Goal: Check status: Check status

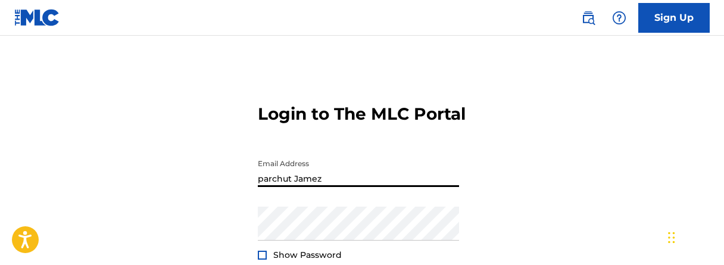
click at [265, 187] on input "parchut Jamez" at bounding box center [358, 170] width 201 height 34
click at [327, 187] on input "Parchut Jamez" at bounding box center [358, 170] width 201 height 34
click at [290, 187] on input "Parchut Jamez" at bounding box center [358, 170] width 201 height 34
click at [294, 187] on input "Parchut Jamez" at bounding box center [358, 170] width 201 height 34
click at [327, 187] on input "ParchutJamez" at bounding box center [358, 170] width 201 height 34
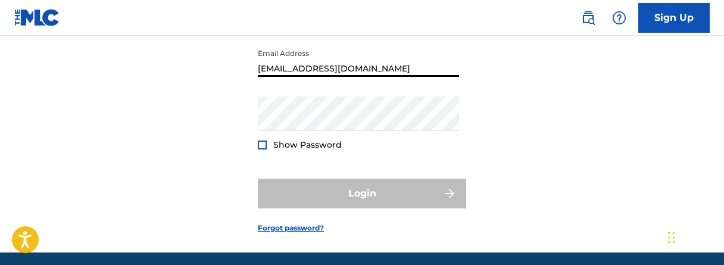
scroll to position [119, 0]
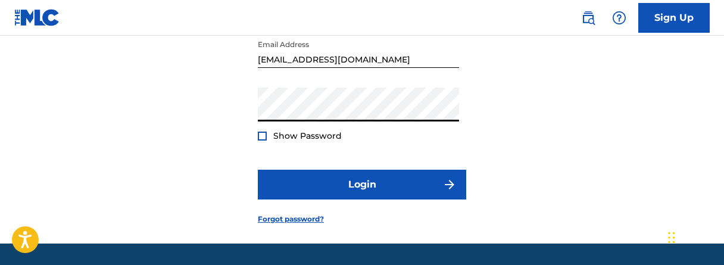
click at [265, 140] on div at bounding box center [262, 135] width 9 height 9
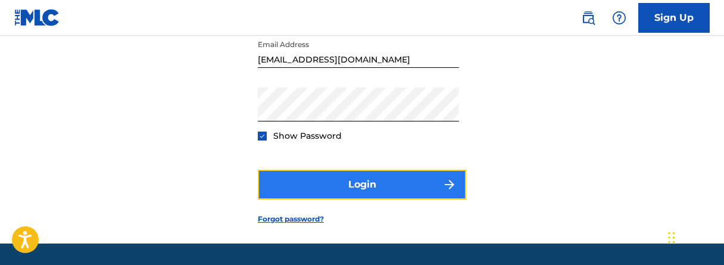
click at [396, 199] on button "Login" at bounding box center [362, 185] width 208 height 30
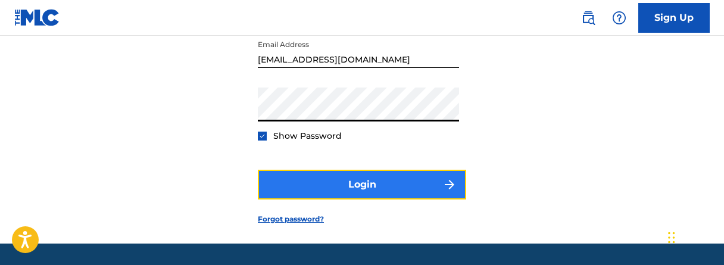
click at [349, 199] on button "Login" at bounding box center [362, 185] width 208 height 30
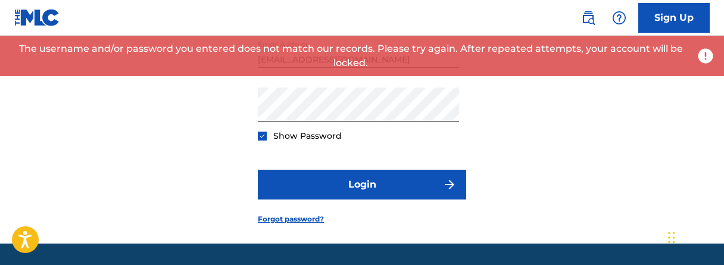
click at [294, 68] on input "[EMAIL_ADDRESS][DOMAIN_NAME]" at bounding box center [358, 51] width 201 height 34
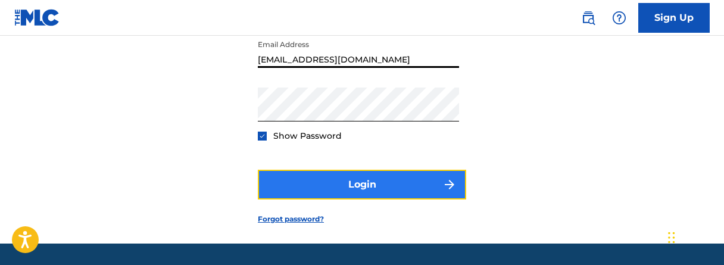
click at [356, 199] on button "Login" at bounding box center [362, 185] width 208 height 30
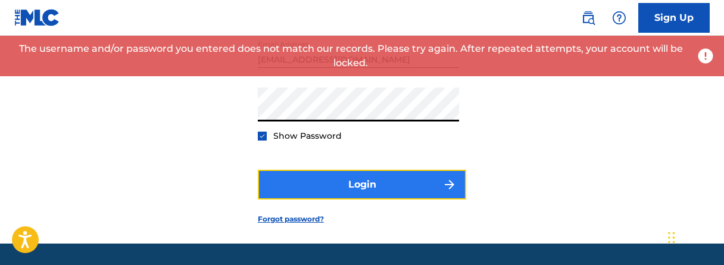
click at [397, 199] on button "Login" at bounding box center [362, 185] width 208 height 30
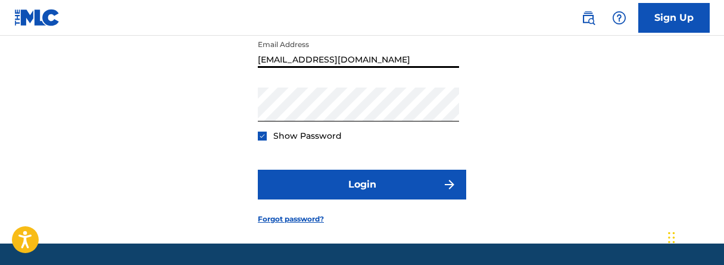
click at [373, 68] on input "[EMAIL_ADDRESS][DOMAIN_NAME]" at bounding box center [358, 51] width 201 height 34
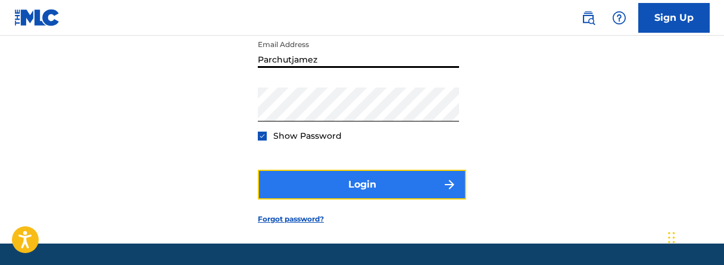
click at [371, 199] on button "Login" at bounding box center [362, 185] width 208 height 30
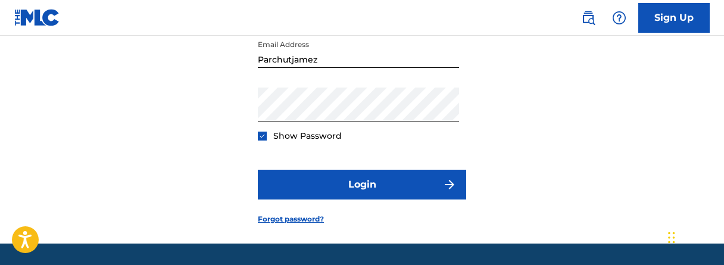
click at [289, 68] on input "Parchutjamez" at bounding box center [358, 51] width 201 height 34
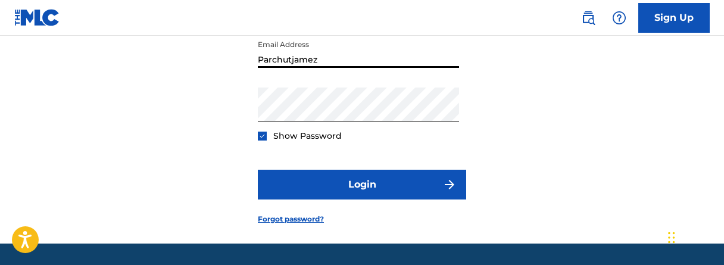
click at [292, 68] on input "Parchutjamez" at bounding box center [358, 51] width 201 height 34
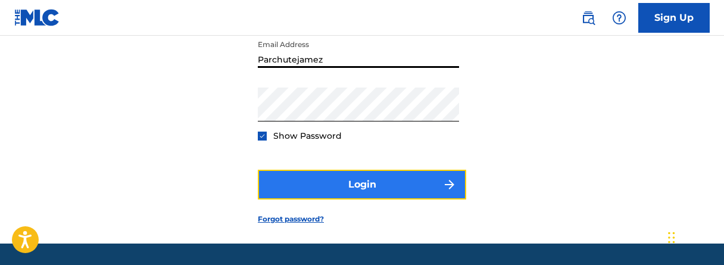
click at [386, 199] on button "Login" at bounding box center [362, 185] width 208 height 30
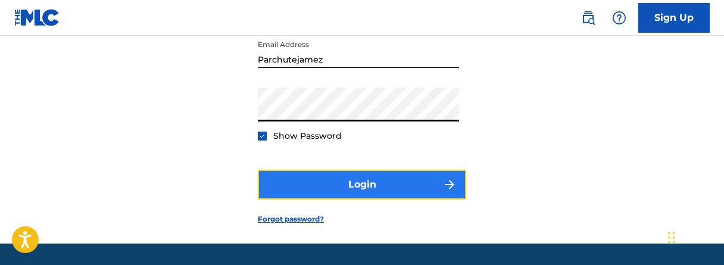
click at [341, 194] on button "Login" at bounding box center [362, 185] width 208 height 30
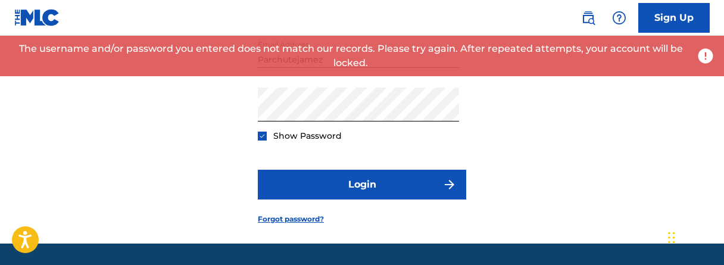
click at [333, 68] on input "Parchutejamez" at bounding box center [358, 51] width 201 height 34
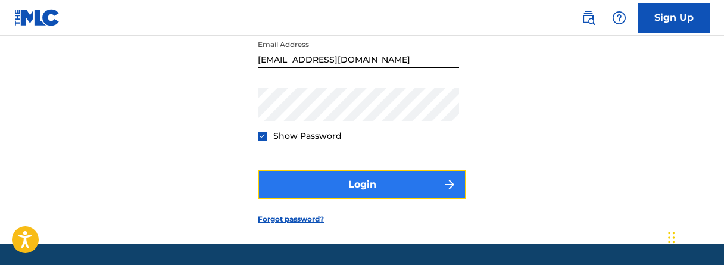
click at [352, 199] on button "Login" at bounding box center [362, 185] width 208 height 30
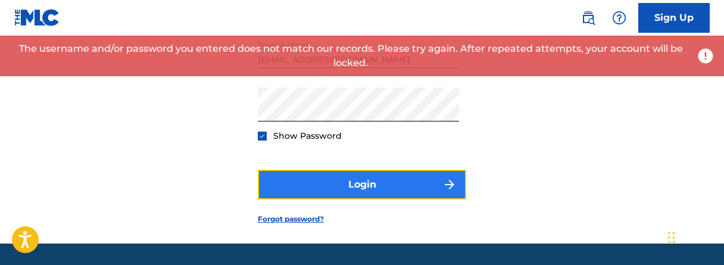
click at [358, 199] on button "Login" at bounding box center [362, 185] width 208 height 30
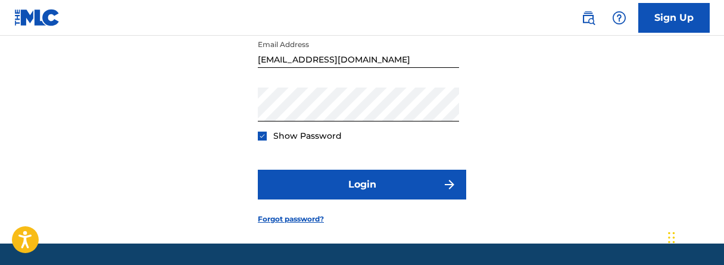
click at [321, 68] on input "[EMAIL_ADDRESS][DOMAIN_NAME]" at bounding box center [358, 51] width 201 height 34
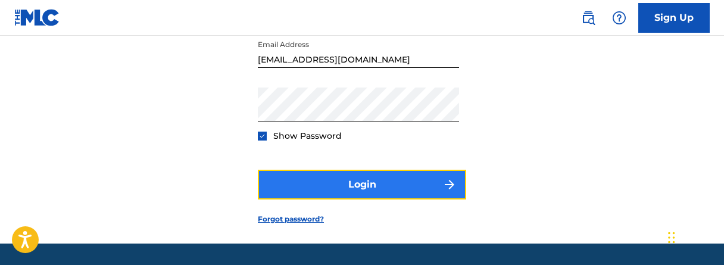
click at [364, 199] on button "Login" at bounding box center [362, 185] width 208 height 30
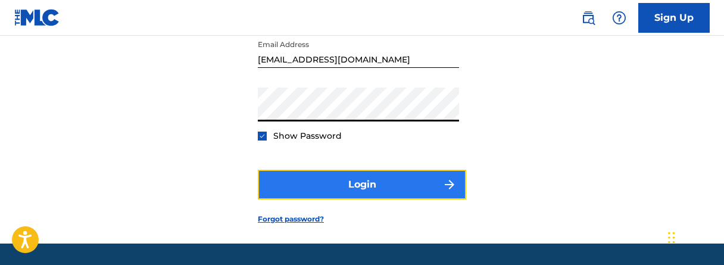
click at [333, 199] on button "Login" at bounding box center [362, 185] width 208 height 30
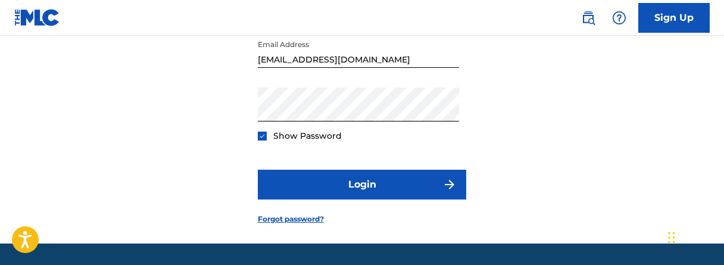
click at [272, 68] on input "[EMAIL_ADDRESS][DOMAIN_NAME]" at bounding box center [358, 51] width 201 height 34
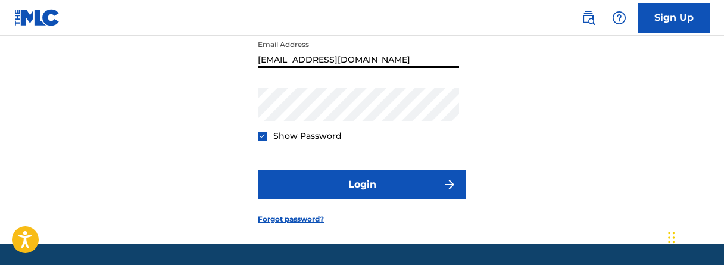
click at [325, 68] on input "[EMAIL_ADDRESS][DOMAIN_NAME]" at bounding box center [358, 51] width 201 height 34
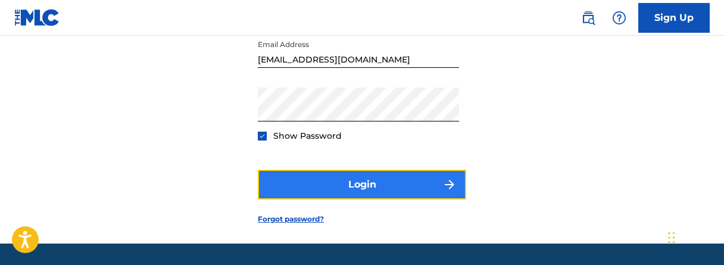
click at [361, 199] on button "Login" at bounding box center [362, 185] width 208 height 30
click at [401, 199] on button "Login" at bounding box center [362, 185] width 208 height 30
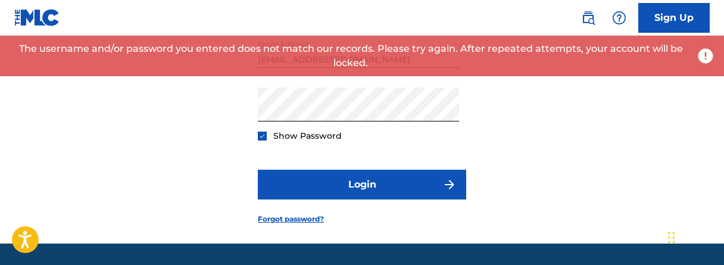
click at [381, 68] on input "[EMAIL_ADDRESS][DOMAIN_NAME]" at bounding box center [358, 51] width 201 height 34
drag, startPoint x: 381, startPoint y: 82, endPoint x: 330, endPoint y: 76, distance: 51.5
click at [330, 76] on div "Sign Up Login to The MLC Portal Email Address [EMAIL_ADDRESS][DOMAIN_NAME] Pass…" at bounding box center [362, 90] width 724 height 419
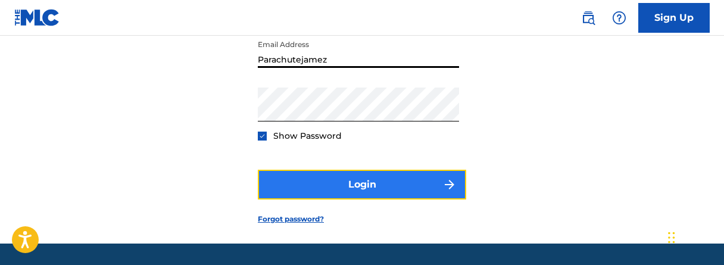
click at [365, 199] on button "Login" at bounding box center [362, 185] width 208 height 30
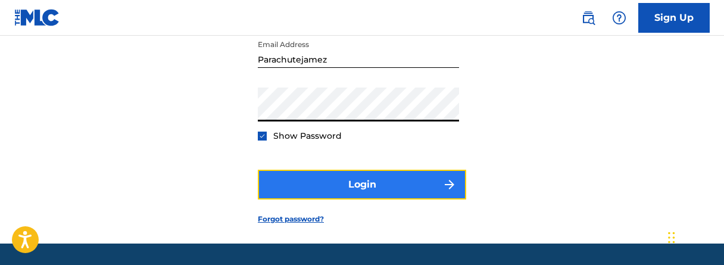
click at [359, 197] on button "Login" at bounding box center [362, 185] width 208 height 30
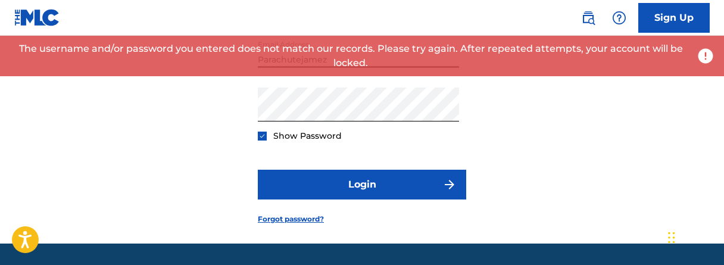
click at [349, 68] on input "Parachutejamez" at bounding box center [358, 51] width 201 height 34
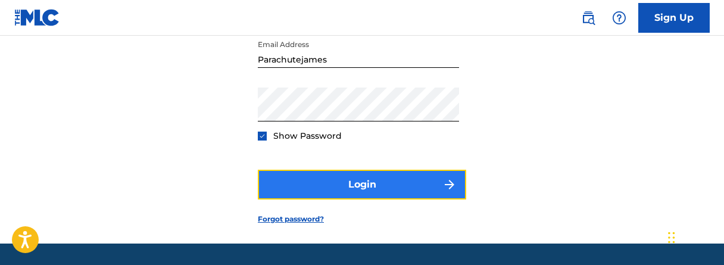
click at [343, 199] on button "Login" at bounding box center [362, 185] width 208 height 30
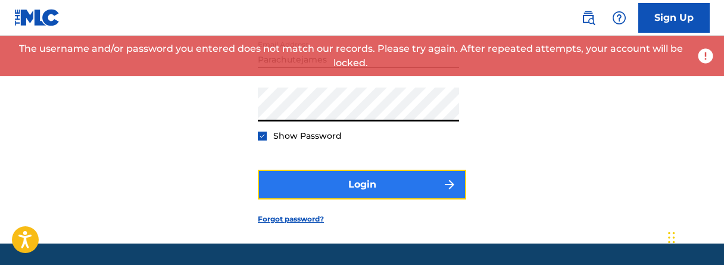
click at [364, 199] on button "Login" at bounding box center [362, 185] width 208 height 30
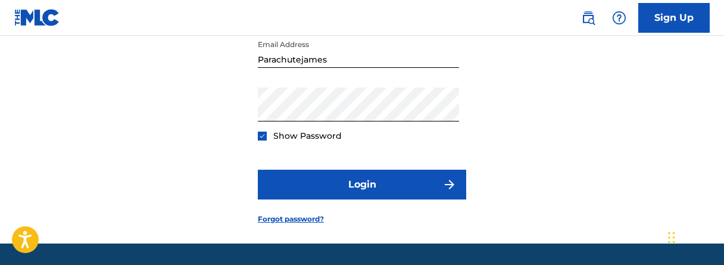
click at [336, 68] on input "Parachutejames" at bounding box center [358, 51] width 201 height 34
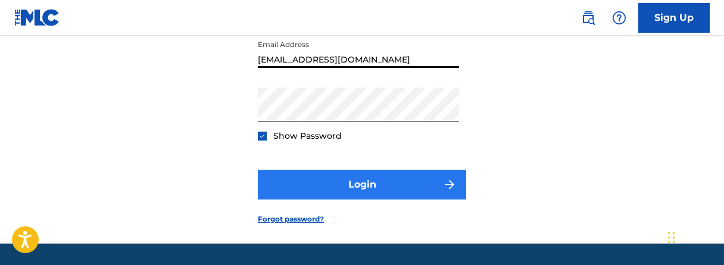
type input "[EMAIL_ADDRESS][DOMAIN_NAME]"
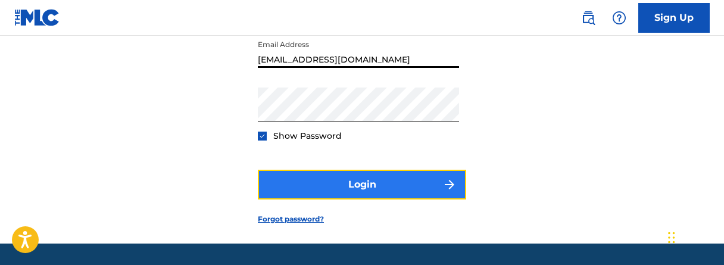
click at [355, 198] on button "Login" at bounding box center [362, 185] width 208 height 30
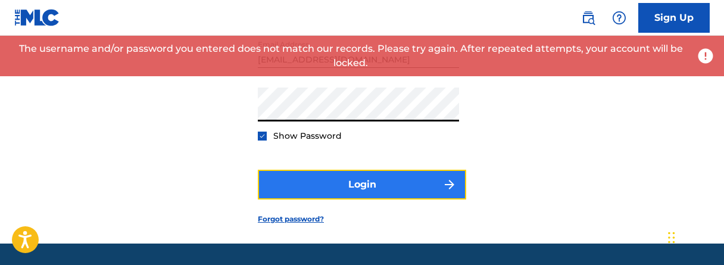
click at [337, 199] on button "Login" at bounding box center [362, 185] width 208 height 30
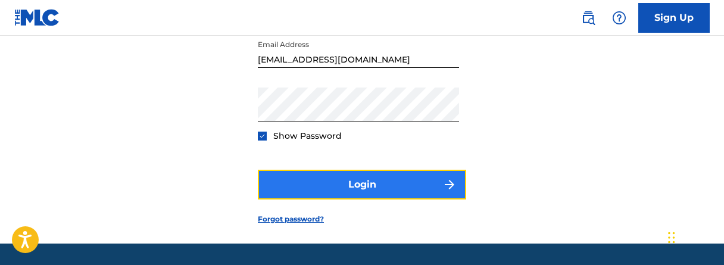
click at [354, 199] on button "Login" at bounding box center [362, 185] width 208 height 30
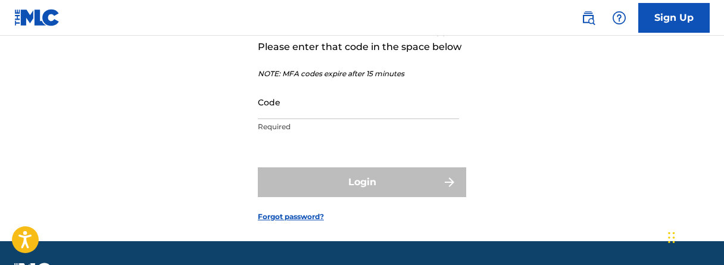
scroll to position [123, 0]
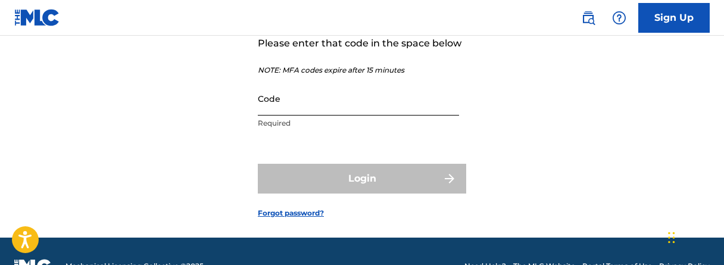
click at [360, 115] on input "Code" at bounding box center [358, 99] width 201 height 34
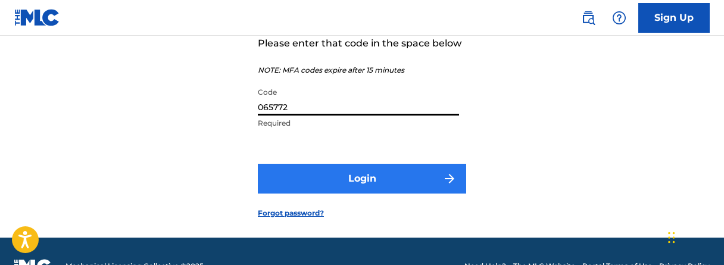
type input "065772"
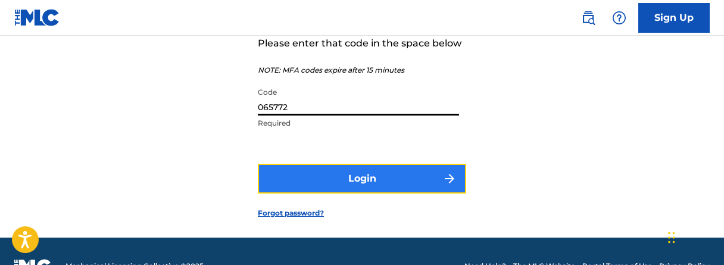
click at [376, 193] on button "Login" at bounding box center [362, 179] width 208 height 30
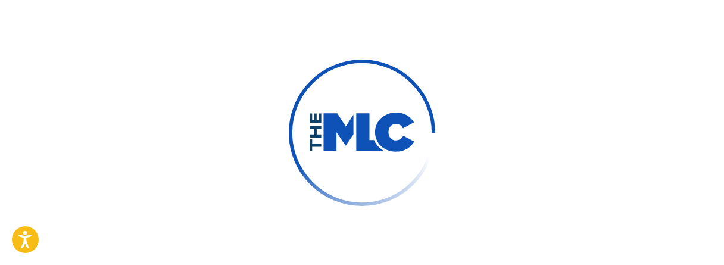
scroll to position [119, 0]
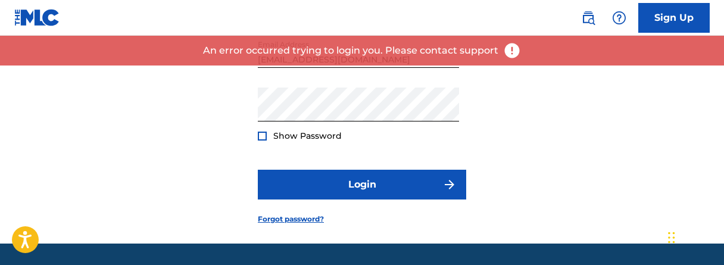
click at [261, 140] on div at bounding box center [262, 135] width 9 height 9
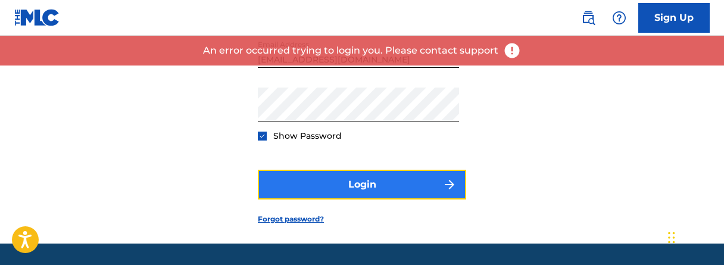
click at [350, 199] on button "Login" at bounding box center [362, 185] width 208 height 30
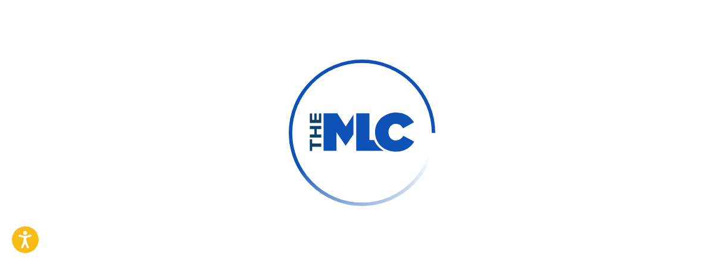
scroll to position [123, 0]
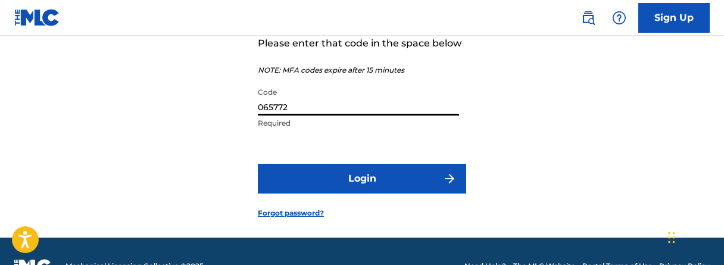
click at [283, 115] on input "065772" at bounding box center [358, 99] width 201 height 34
click at [290, 115] on input "065772" at bounding box center [358, 99] width 201 height 34
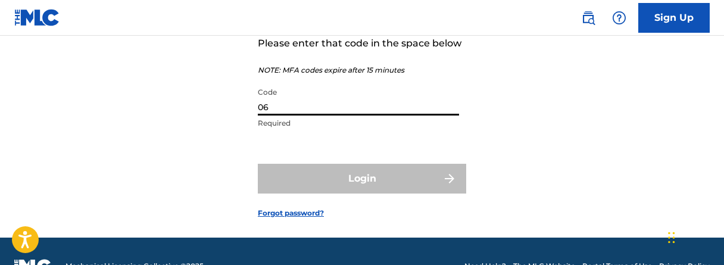
type input "0"
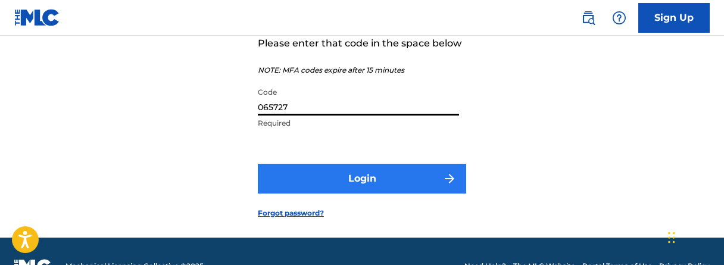
type input "065727"
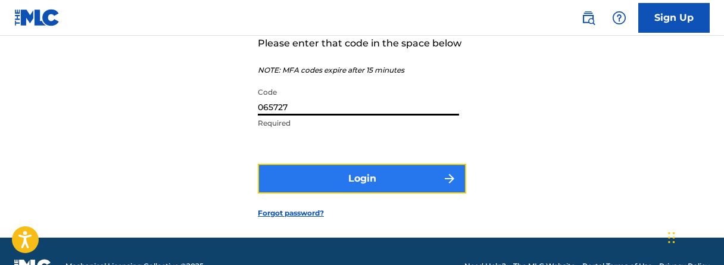
click at [319, 193] on button "Login" at bounding box center [362, 179] width 208 height 30
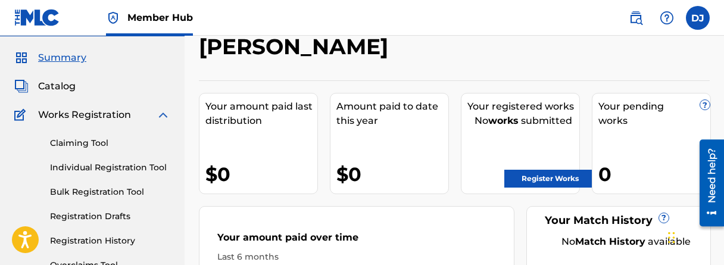
scroll to position [59, 0]
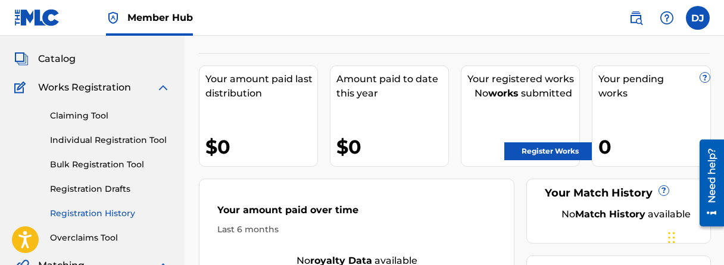
click at [114, 211] on link "Registration History" at bounding box center [110, 213] width 120 height 12
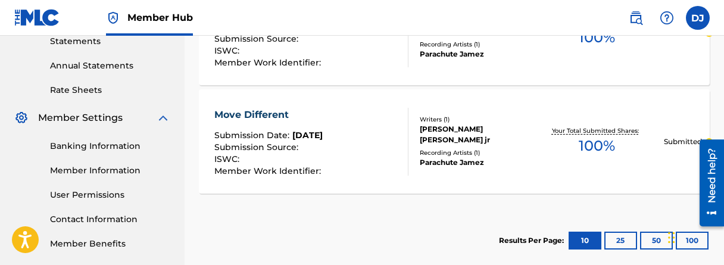
scroll to position [357, 0]
